Goal: Transaction & Acquisition: Purchase product/service

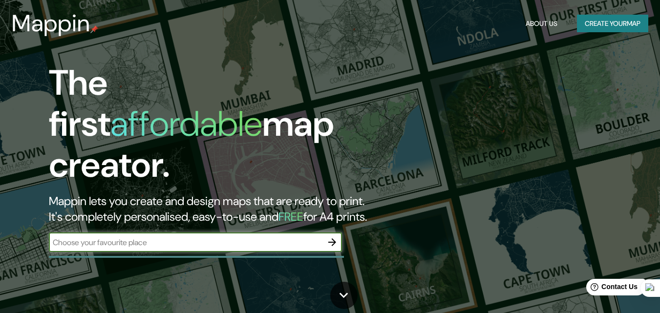
click at [311, 237] on input "text" at bounding box center [185, 242] width 273 height 11
type input "chancay lima [GEOGRAPHIC_DATA]"
click at [333, 238] on icon "button" at bounding box center [332, 242] width 8 height 8
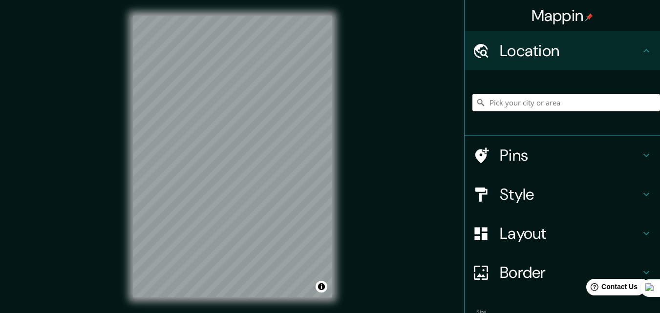
click at [549, 99] on input "Pick your city or area" at bounding box center [566, 103] width 188 height 18
click at [544, 106] on input "Pick your city or area" at bounding box center [566, 103] width 188 height 18
click at [548, 105] on input "Pick your city or area" at bounding box center [566, 103] width 188 height 18
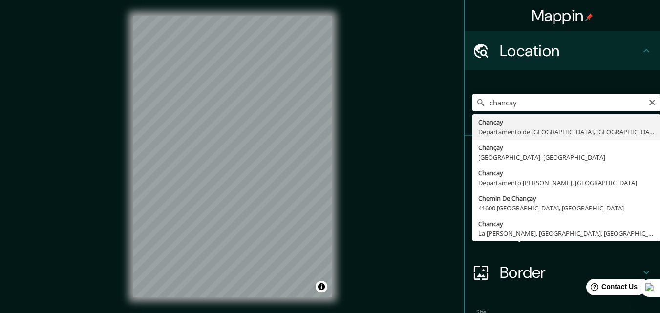
type input "[GEOGRAPHIC_DATA], [GEOGRAPHIC_DATA], [GEOGRAPHIC_DATA]"
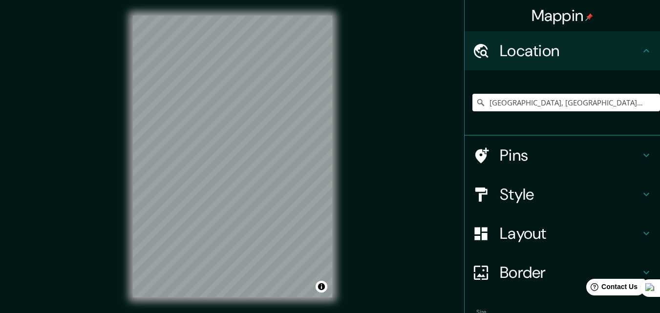
click at [500, 199] on h4 "Style" at bounding box center [570, 195] width 141 height 20
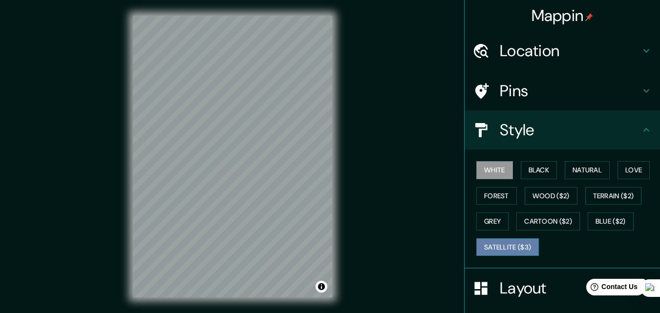
click at [492, 243] on button "Satellite ($3)" at bounding box center [507, 247] width 63 height 18
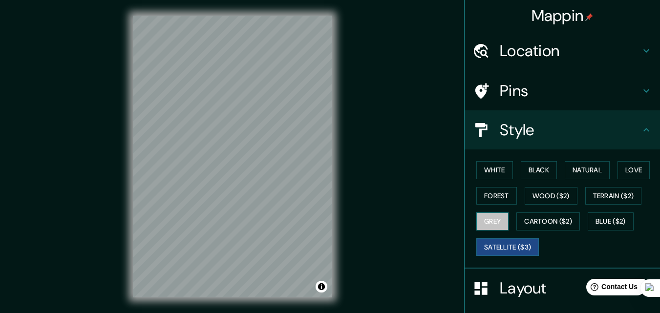
click at [488, 219] on button "Grey" at bounding box center [492, 221] width 32 height 18
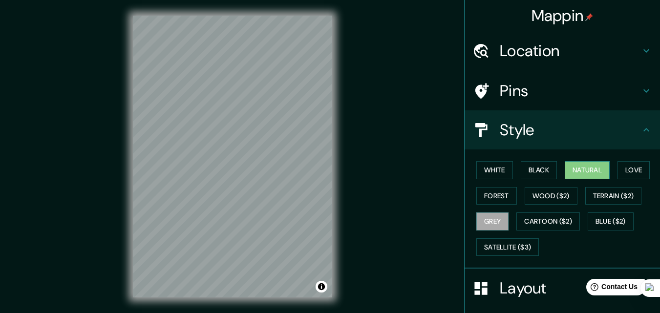
click at [585, 166] on button "Natural" at bounding box center [586, 170] width 45 height 18
click at [506, 245] on button "Satellite ($3)" at bounding box center [507, 247] width 63 height 18
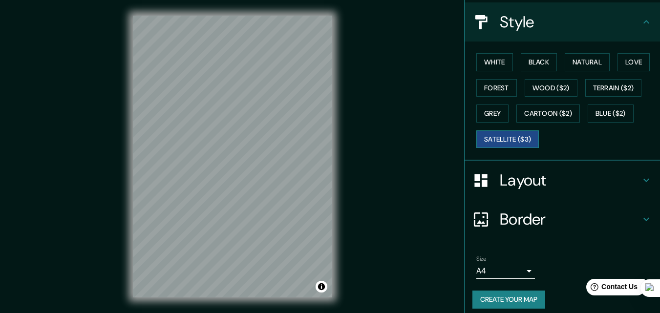
scroll to position [115, 0]
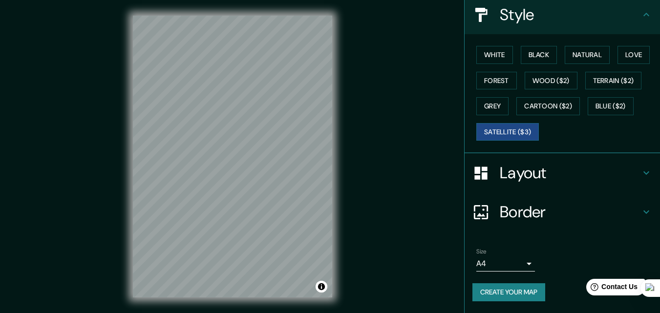
click at [531, 176] on h4 "Layout" at bounding box center [570, 173] width 141 height 20
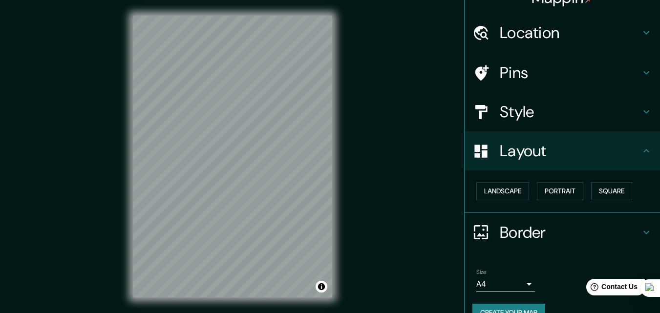
scroll to position [0, 0]
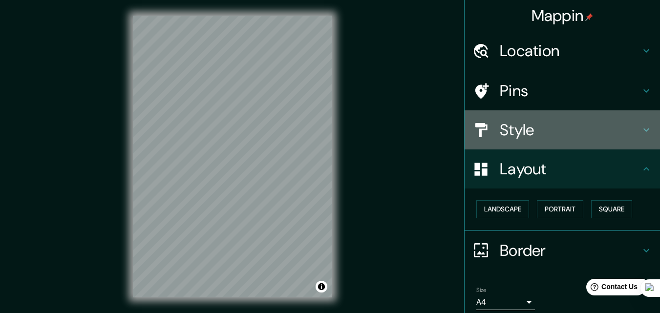
click at [531, 138] on h4 "Style" at bounding box center [570, 130] width 141 height 20
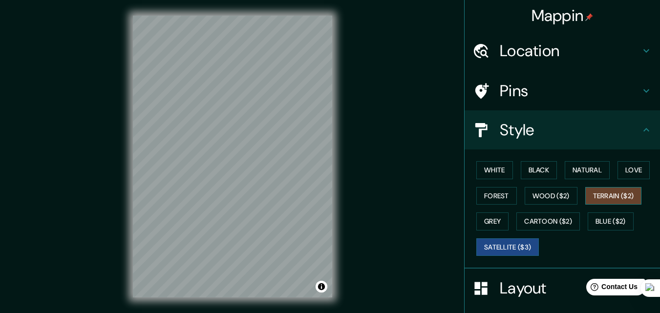
click at [606, 189] on button "Terrain ($2)" at bounding box center [613, 196] width 57 height 18
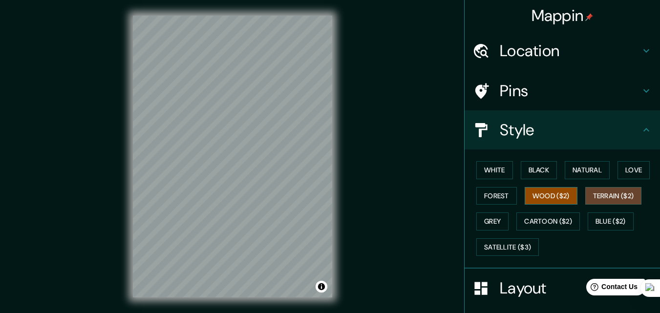
click at [546, 194] on button "Wood ($2)" at bounding box center [550, 196] width 53 height 18
click at [494, 197] on button "Forest" at bounding box center [496, 196] width 41 height 18
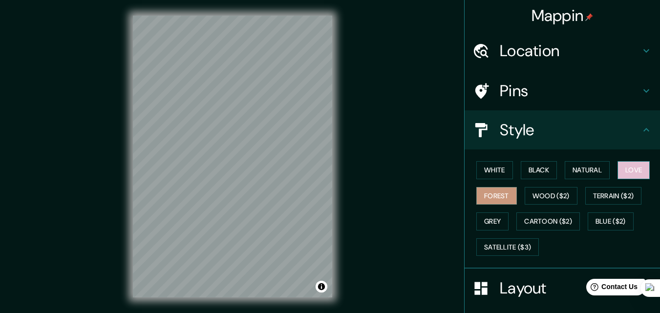
click at [622, 164] on button "Love" at bounding box center [633, 170] width 32 height 18
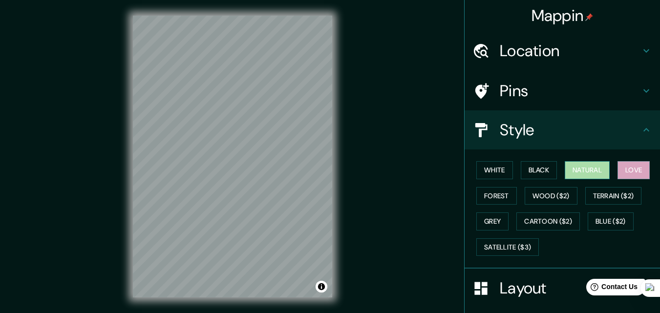
click at [582, 172] on button "Natural" at bounding box center [586, 170] width 45 height 18
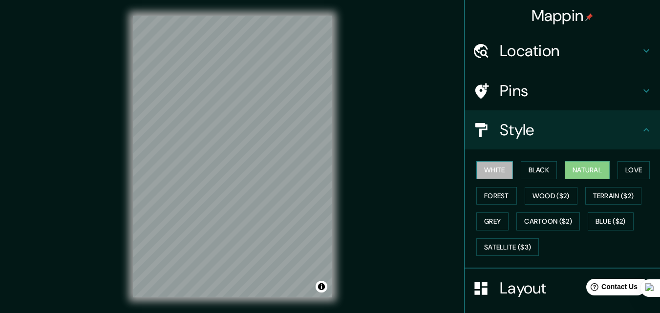
click at [505, 172] on button "White" at bounding box center [494, 170] width 37 height 18
click at [532, 170] on button "Black" at bounding box center [539, 170] width 37 height 18
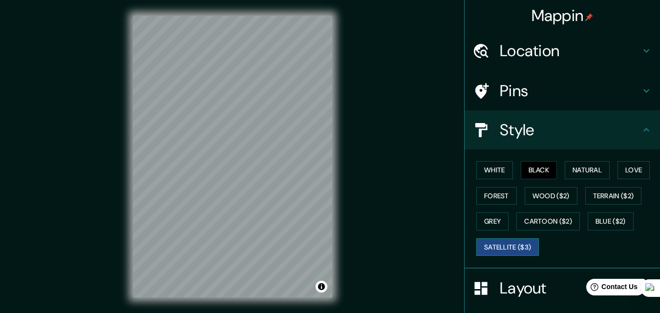
click at [498, 252] on button "Satellite ($3)" at bounding box center [507, 247] width 63 height 18
click at [483, 217] on button "Grey" at bounding box center [492, 221] width 32 height 18
click at [505, 251] on button "Satellite ($3)" at bounding box center [507, 247] width 63 height 18
